Goal: Transaction & Acquisition: Purchase product/service

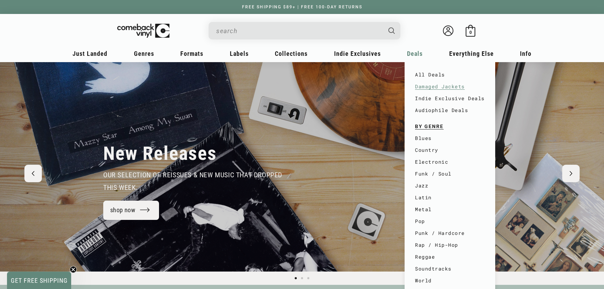
click at [443, 87] on link "Damaged Jackets" at bounding box center [450, 87] width 70 height 12
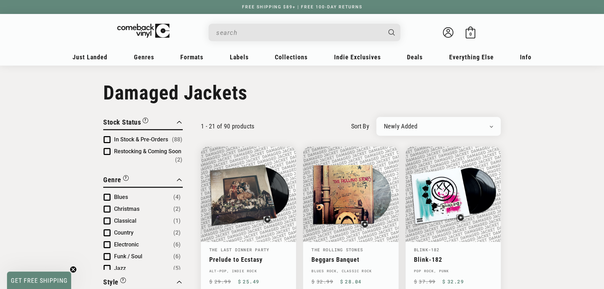
click at [415, 123] on select "Newly Added Popularity Artist (A-Z) Price (High To Low) Price (Low To High) Per…" at bounding box center [438, 126] width 109 height 7
select select "price-ascending"
click at [384, 123] on select "Newly Added Popularity Artist (A-Z) Price (High To Low) Price (Low To High) Per…" at bounding box center [438, 126] width 109 height 7
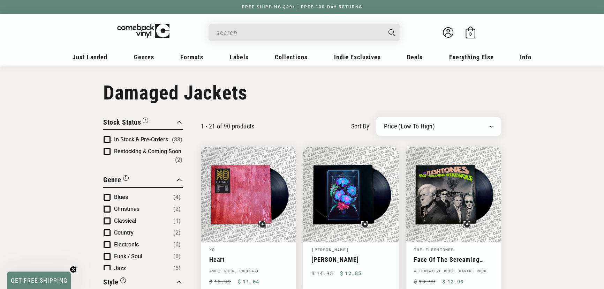
click at [294, 25] on div "Search" at bounding box center [308, 32] width 185 height 17
click at [290, 29] on input "When autocomplete results are available use up and down arrows to review and en…" at bounding box center [298, 32] width 165 height 14
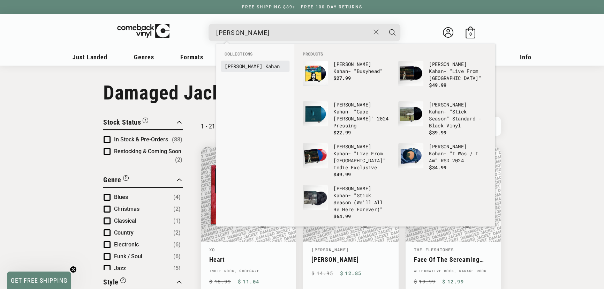
type input "[PERSON_NAME]"
click at [266, 67] on b "Kahan" at bounding box center [273, 66] width 15 height 7
